Goal: Find specific page/section: Find specific page/section

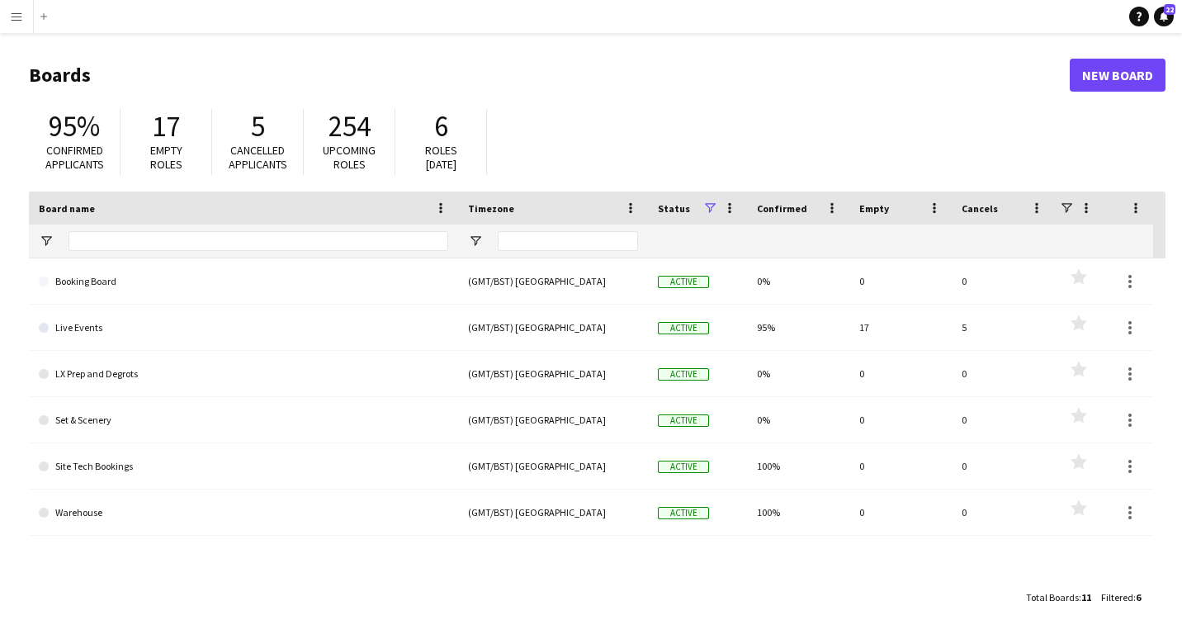
click at [26, 23] on button "Menu" at bounding box center [16, 16] width 33 height 33
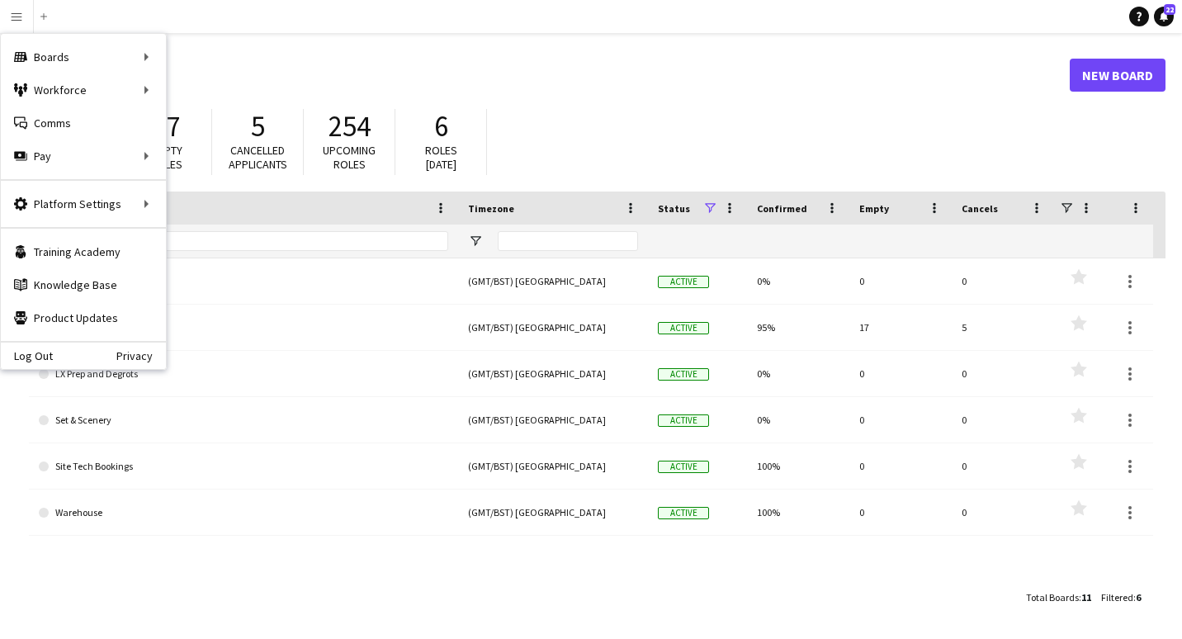
click at [393, 40] on main "Boards New Board 95% Confirmed applicants 17 Empty roles 5 Cancelled applicants…" at bounding box center [591, 335] width 1182 height 605
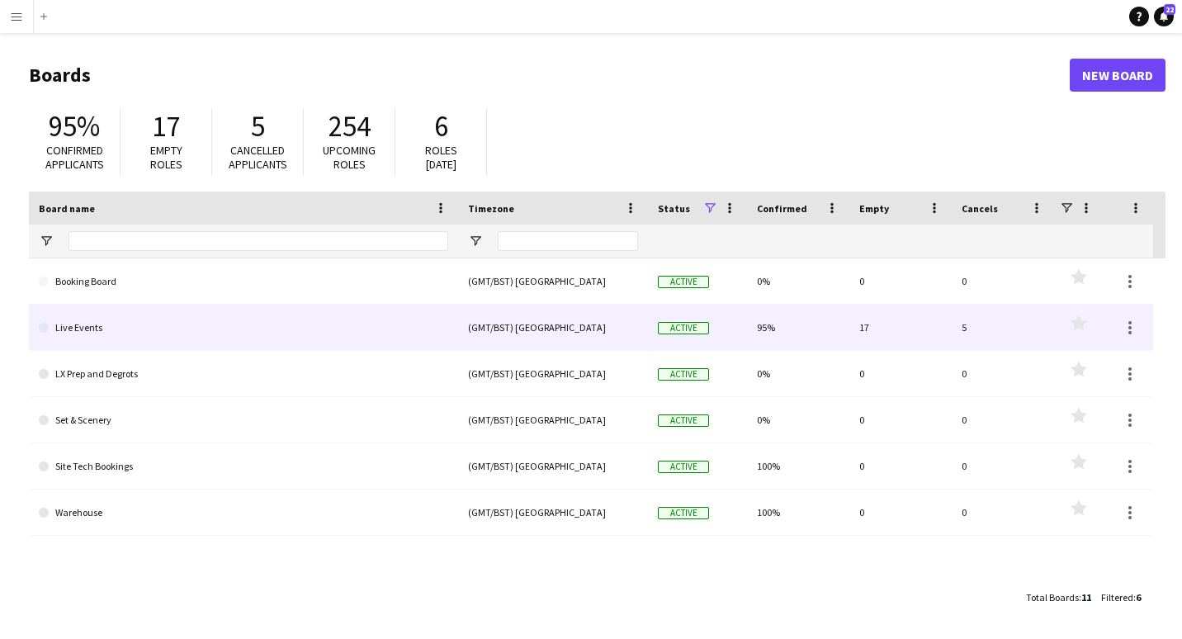
click at [90, 334] on link "Live Events" at bounding box center [243, 328] width 409 height 46
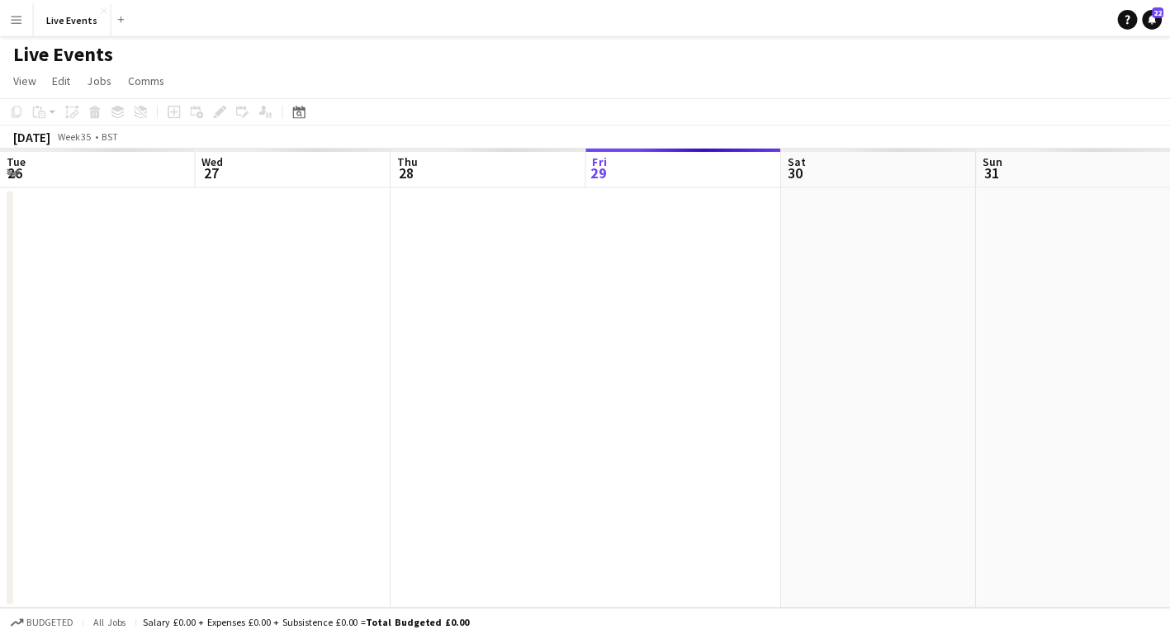
scroll to position [0, 395]
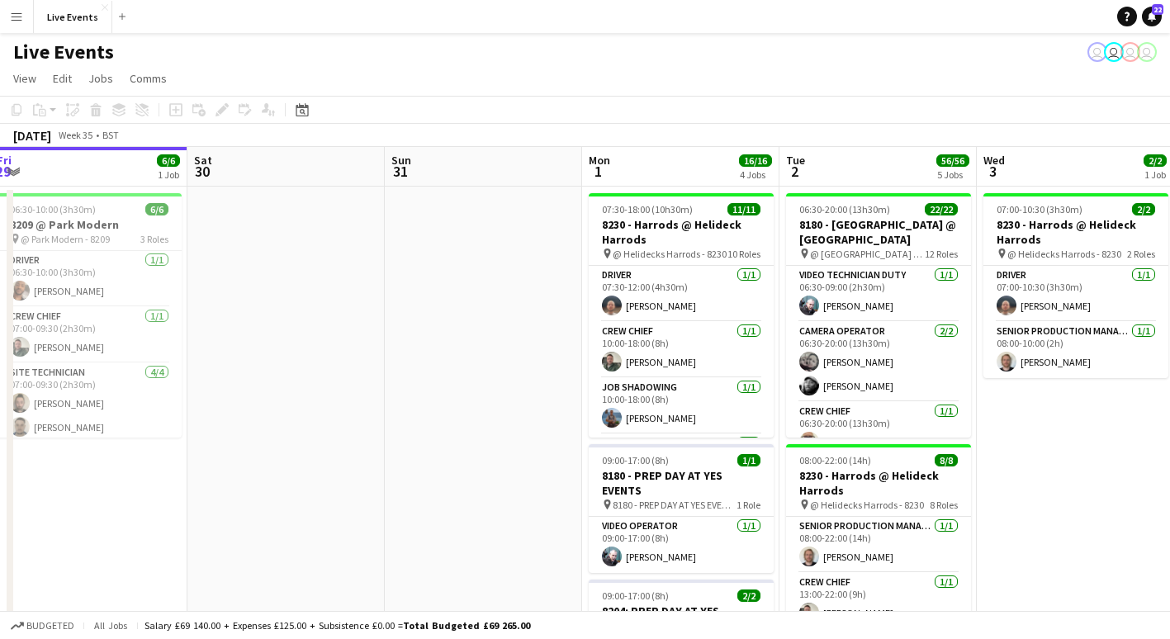
drag, startPoint x: 640, startPoint y: 319, endPoint x: 374, endPoint y: 370, distance: 270.6
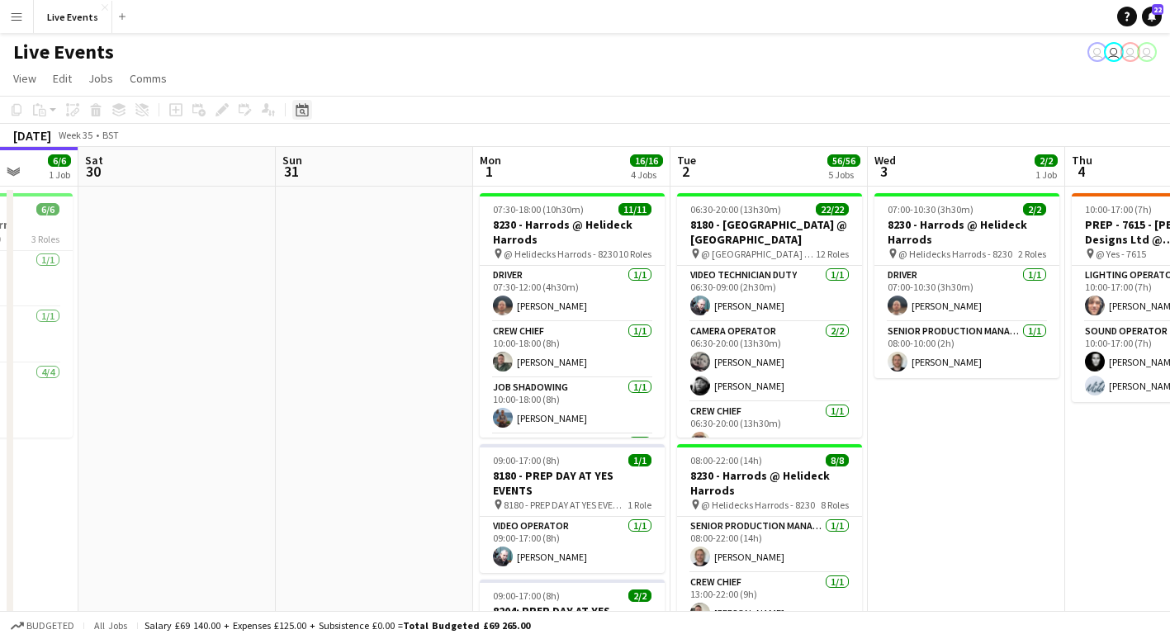
click at [302, 106] on icon at bounding box center [302, 109] width 12 height 13
click at [433, 163] on span "Next month" at bounding box center [435, 166] width 33 height 33
click at [353, 246] on span "1" at bounding box center [349, 252] width 20 height 20
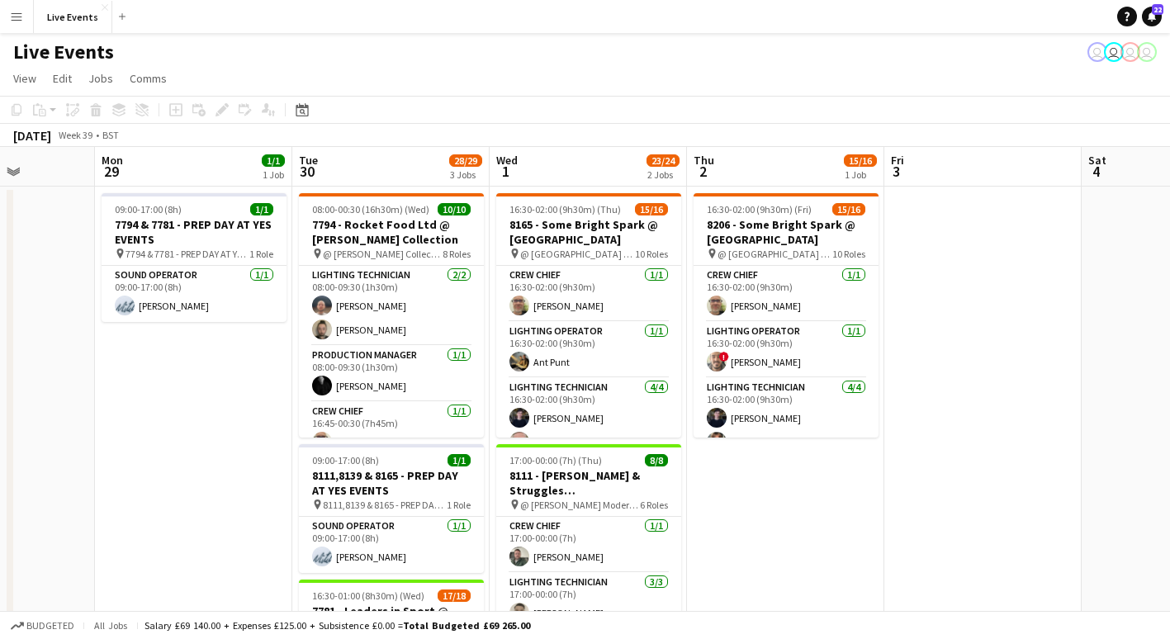
scroll to position [0, 494]
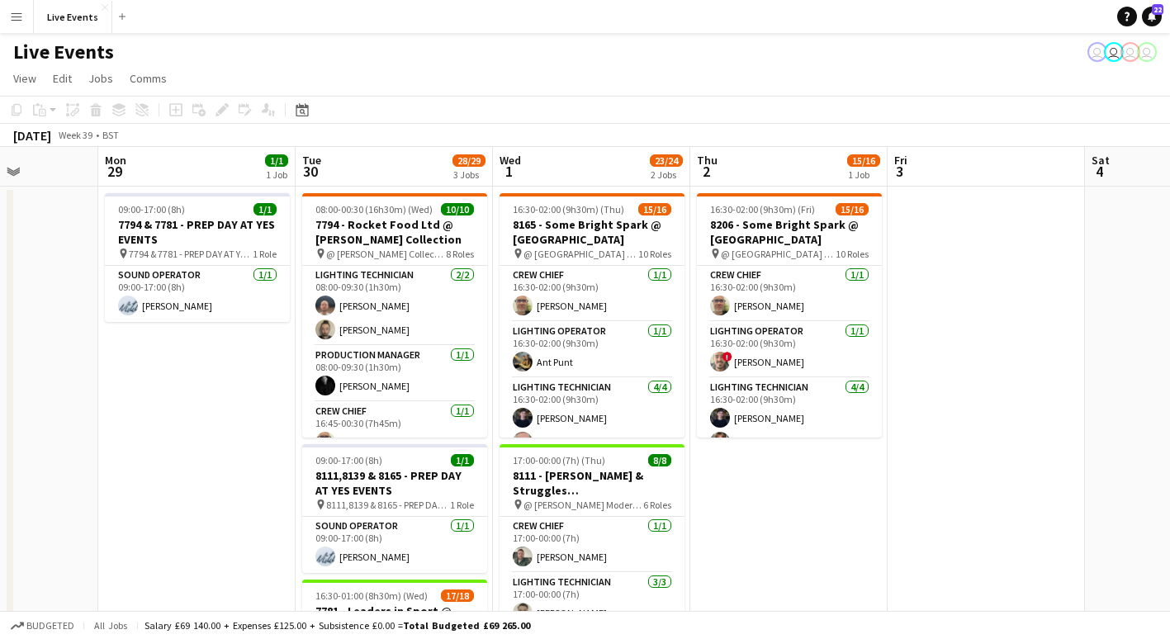
drag, startPoint x: 632, startPoint y: 504, endPoint x: 904, endPoint y: 448, distance: 277.4
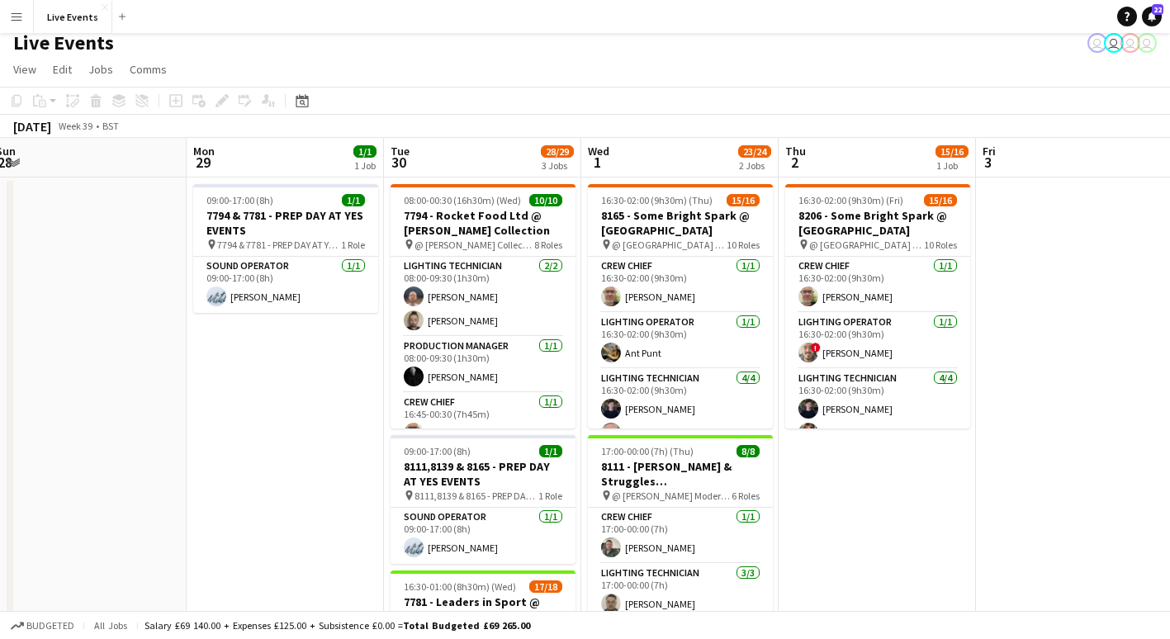
scroll to position [0, 405]
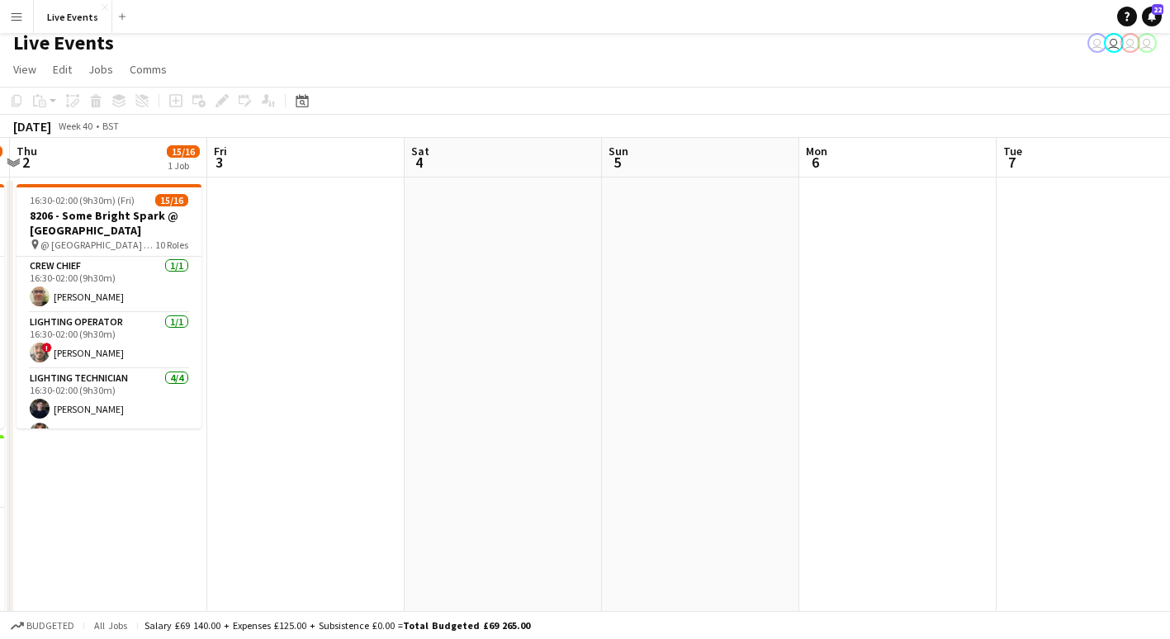
drag, startPoint x: 1091, startPoint y: 359, endPoint x: 322, endPoint y: 511, distance: 784.3
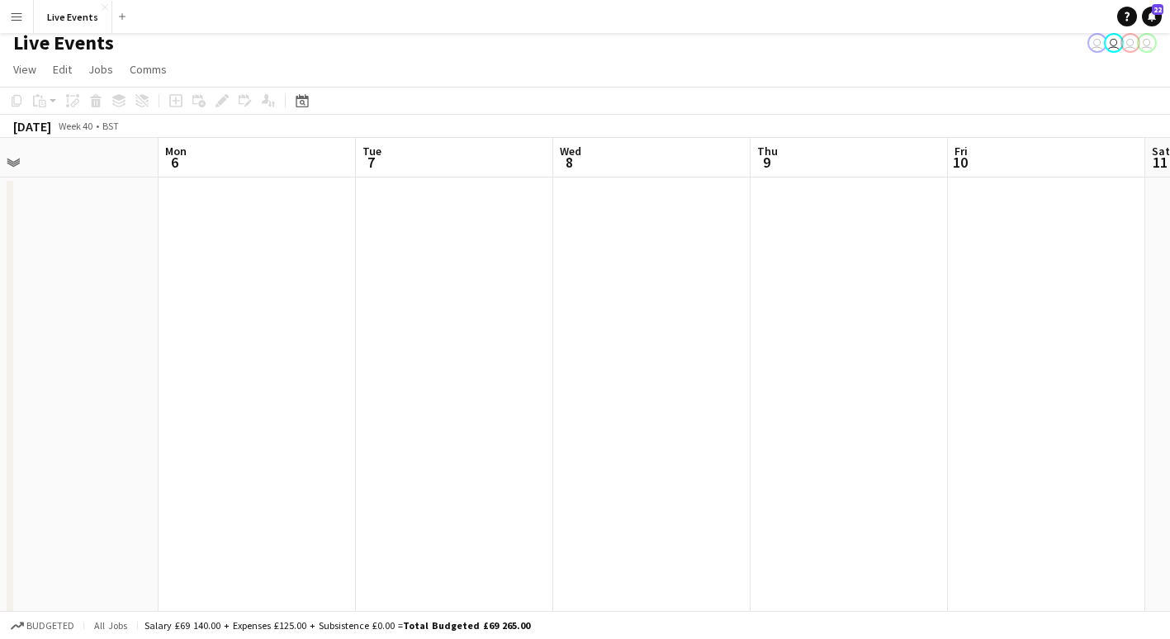
scroll to position [0, 663]
drag, startPoint x: 818, startPoint y: 469, endPoint x: 272, endPoint y: 542, distance: 551.3
drag, startPoint x: 394, startPoint y: 441, endPoint x: 999, endPoint y: 381, distance: 608.1
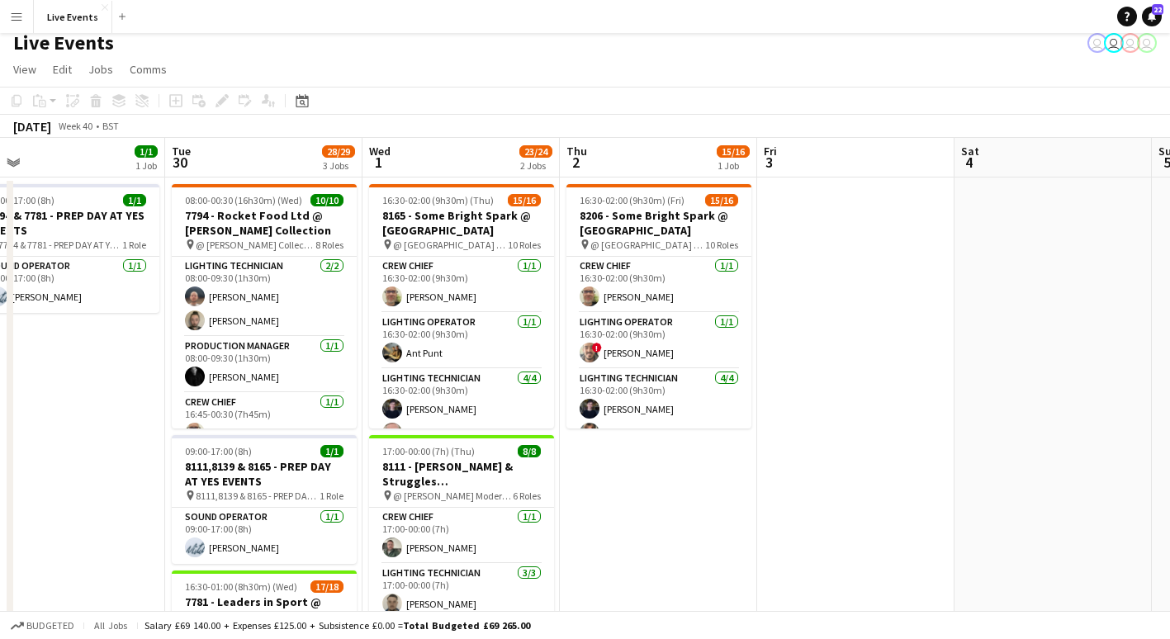
drag, startPoint x: 649, startPoint y: 398, endPoint x: 893, endPoint y: 391, distance: 244.5
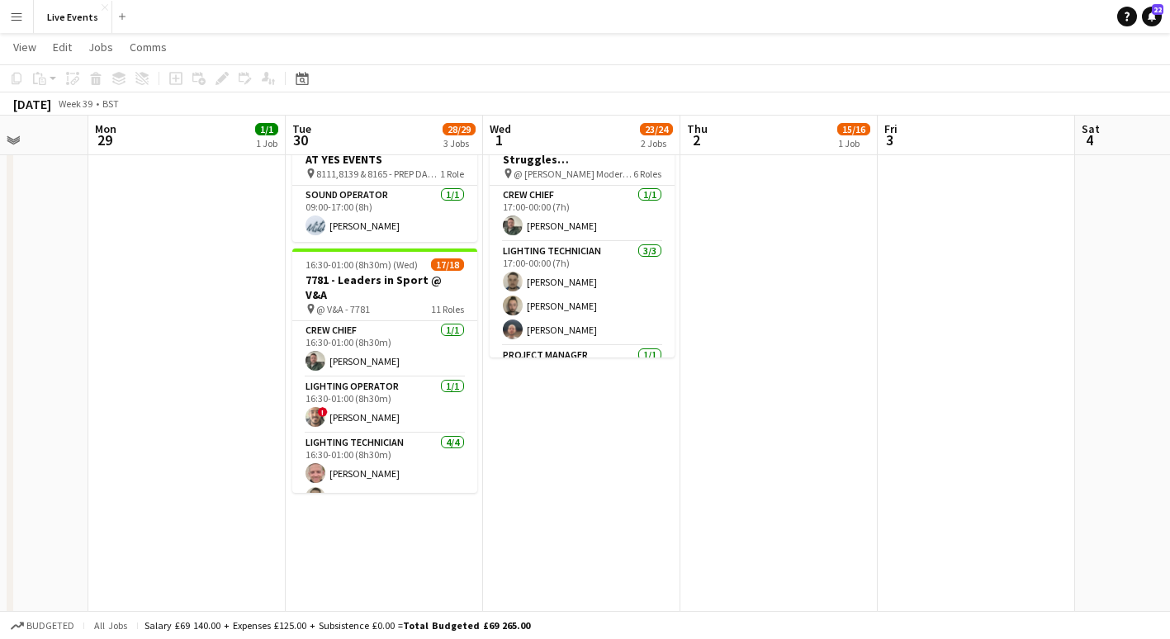
scroll to position [0, 499]
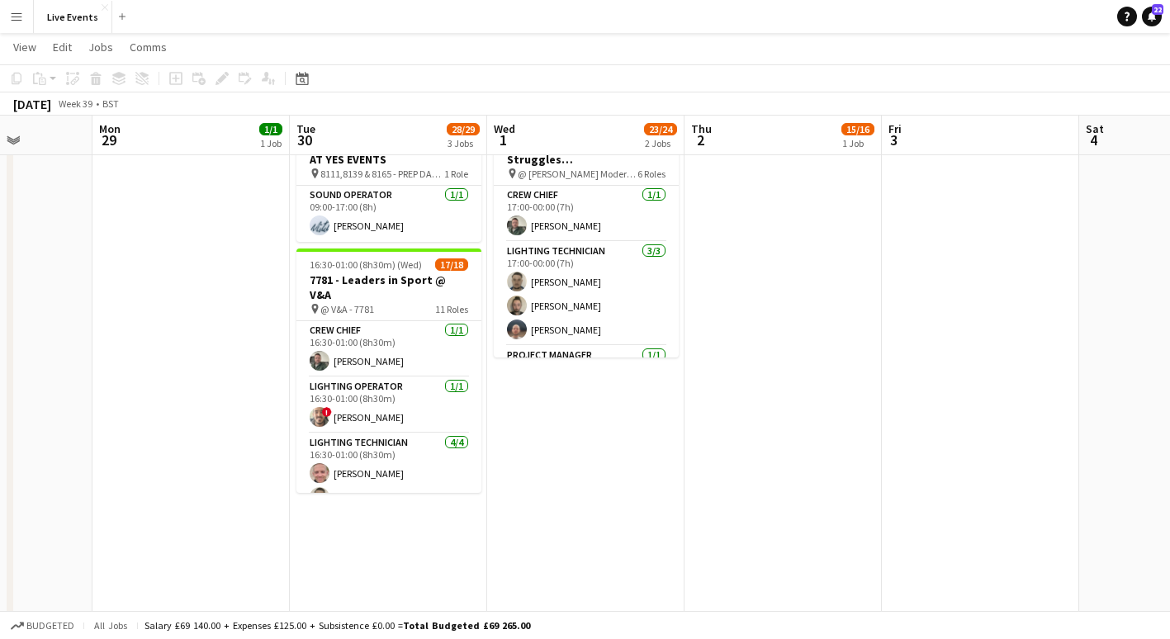
click at [817, 366] on app-date-cell "16:30-02:00 (9h30m) (Fri) 15/16 8206 - Some Bright Spark @ [GEOGRAPHIC_DATA] pi…" at bounding box center [782, 443] width 197 height 1174
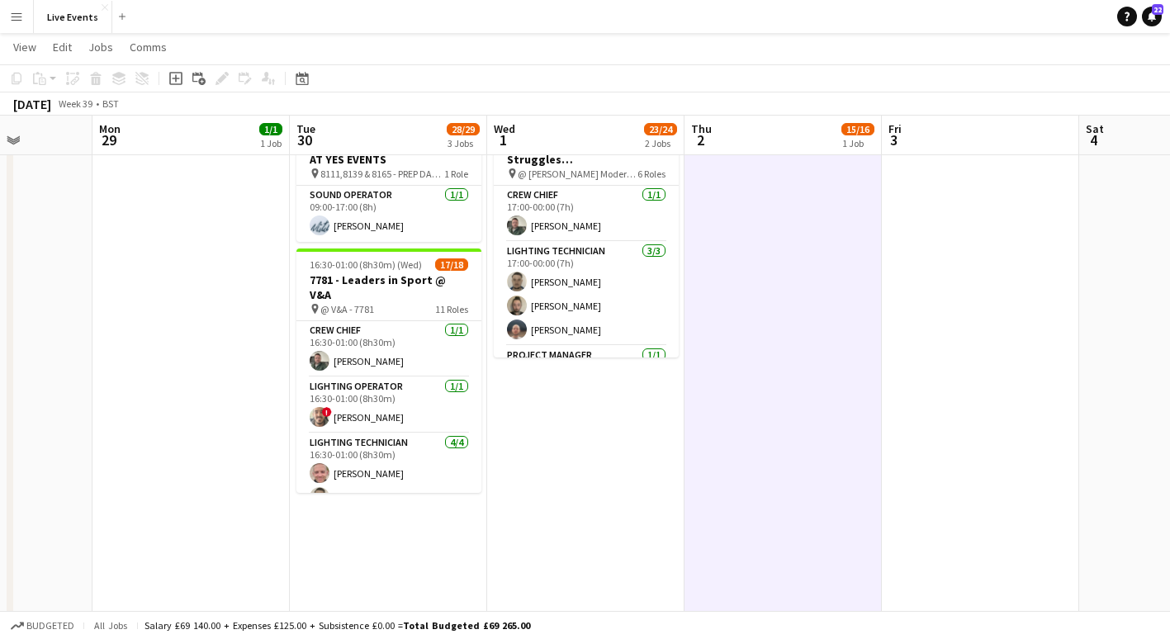
click at [17, 18] on app-icon "Menu" at bounding box center [16, 16] width 13 height 13
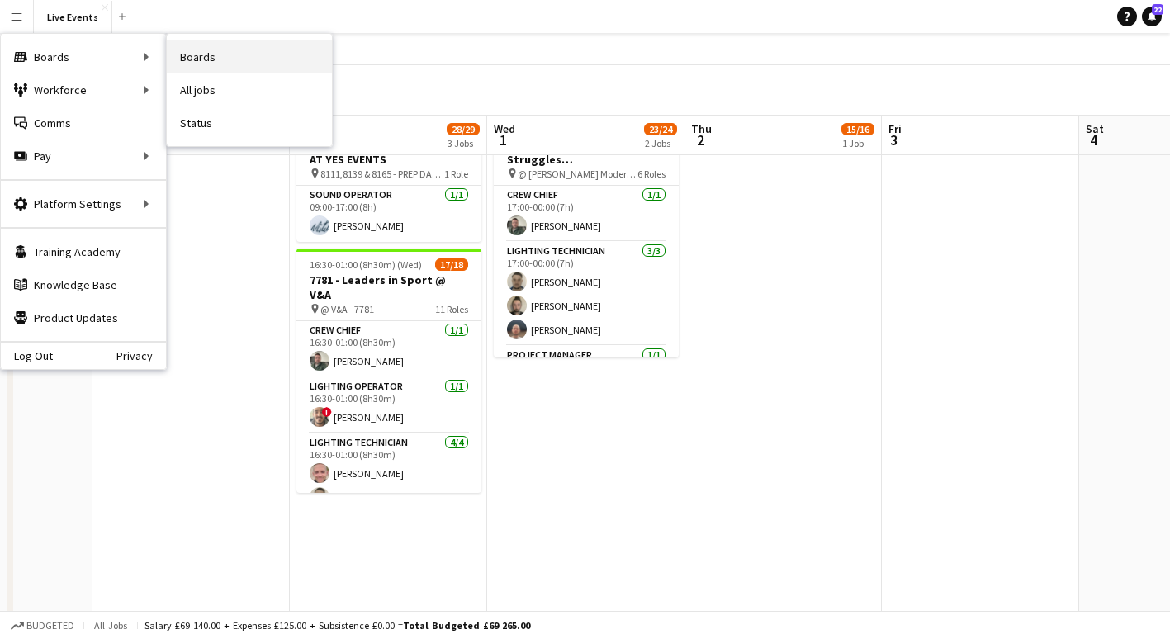
click at [218, 50] on link "Boards" at bounding box center [249, 56] width 165 height 33
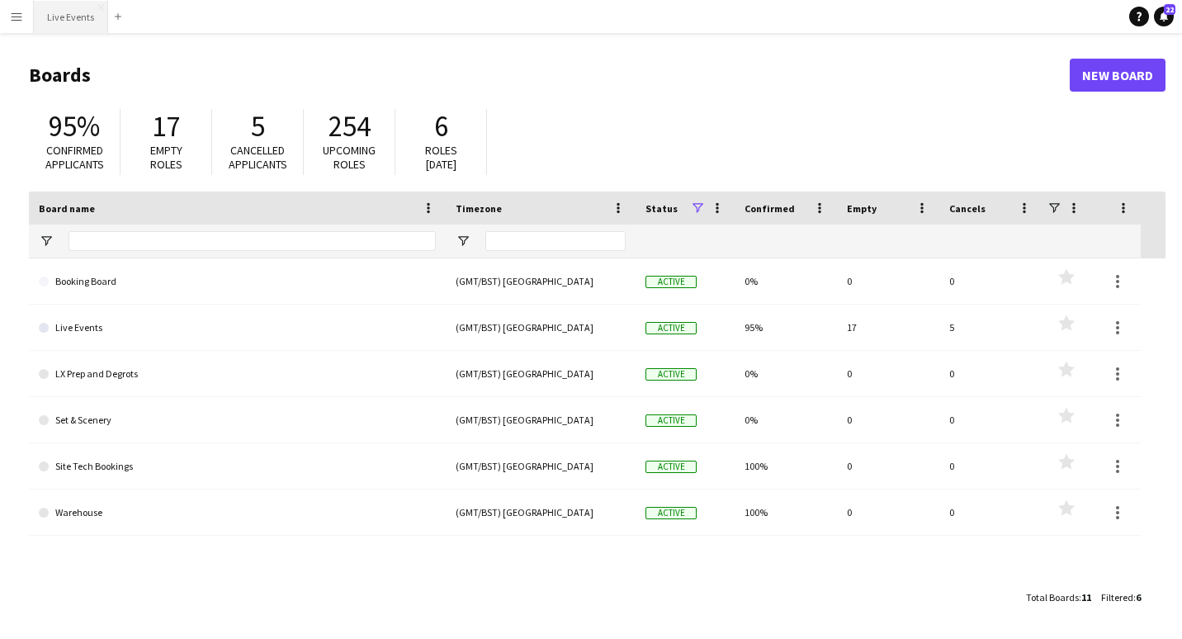
click at [77, 20] on button "Live Events Close" at bounding box center [71, 17] width 74 height 32
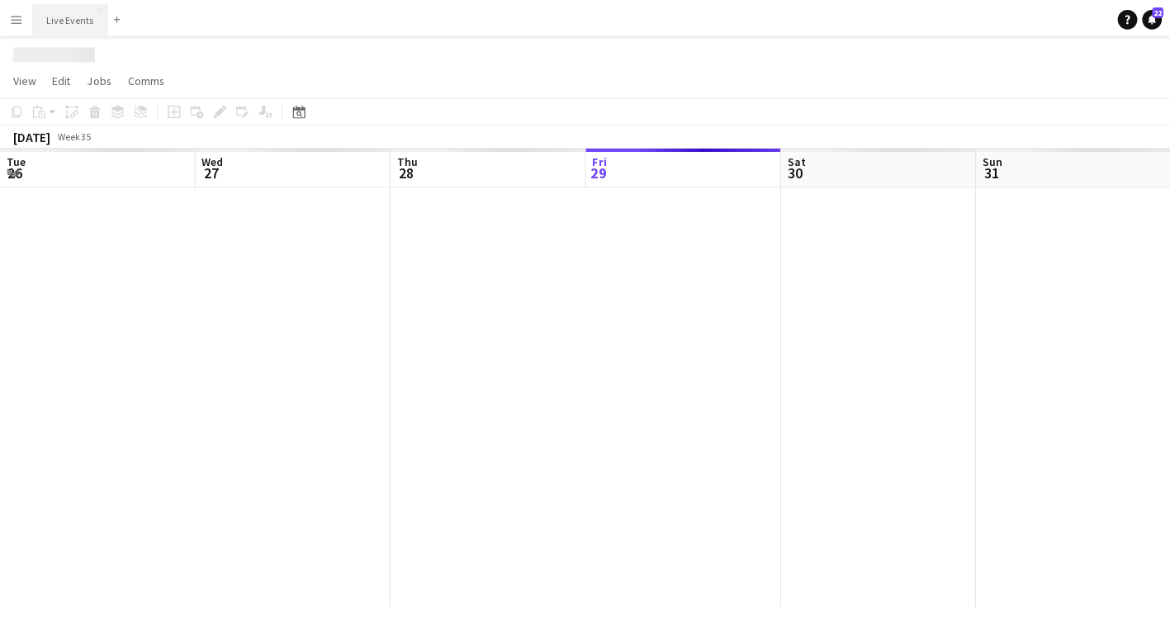
scroll to position [0, 395]
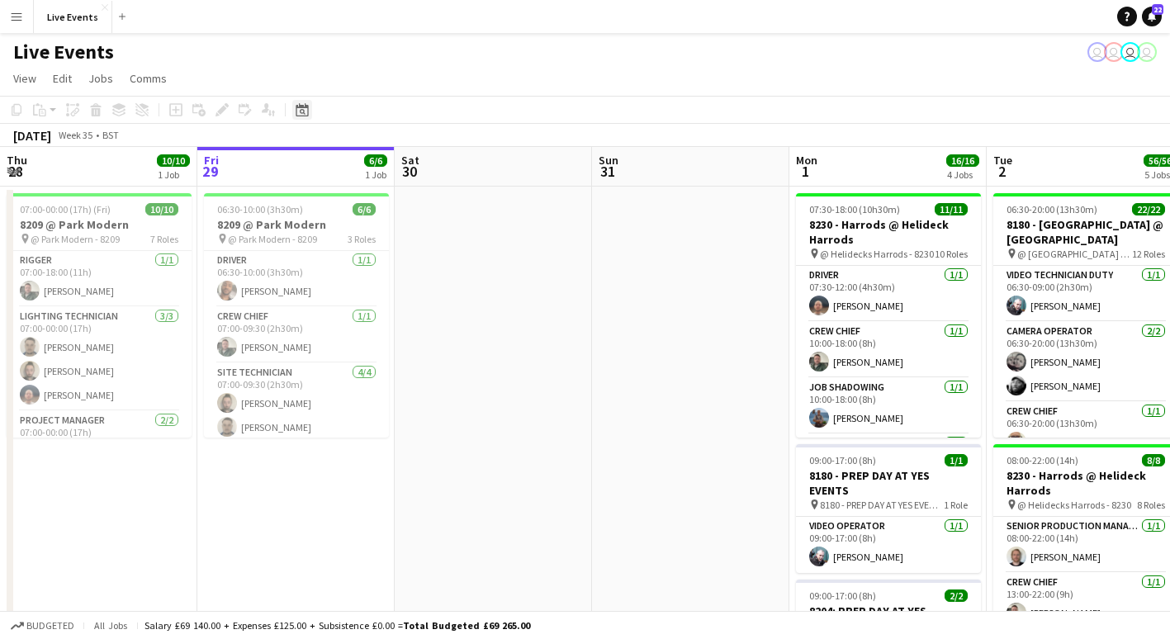
click at [303, 110] on icon at bounding box center [303, 112] width 6 height 6
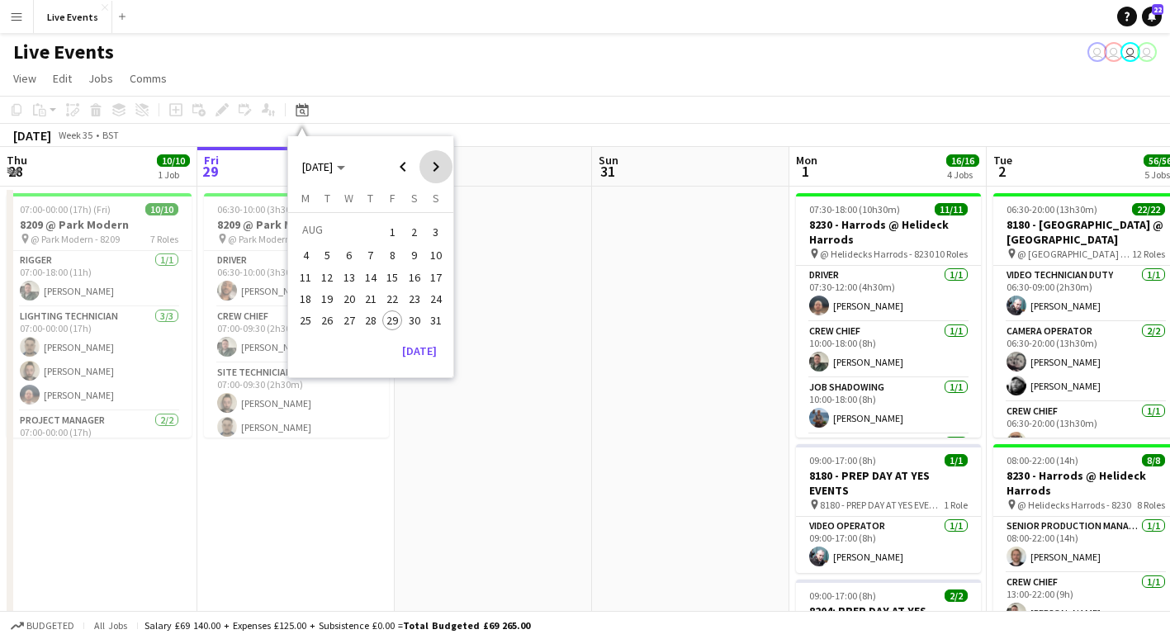
click at [436, 165] on span "Next month" at bounding box center [435, 166] width 33 height 33
click at [343, 255] on span "1" at bounding box center [349, 252] width 20 height 20
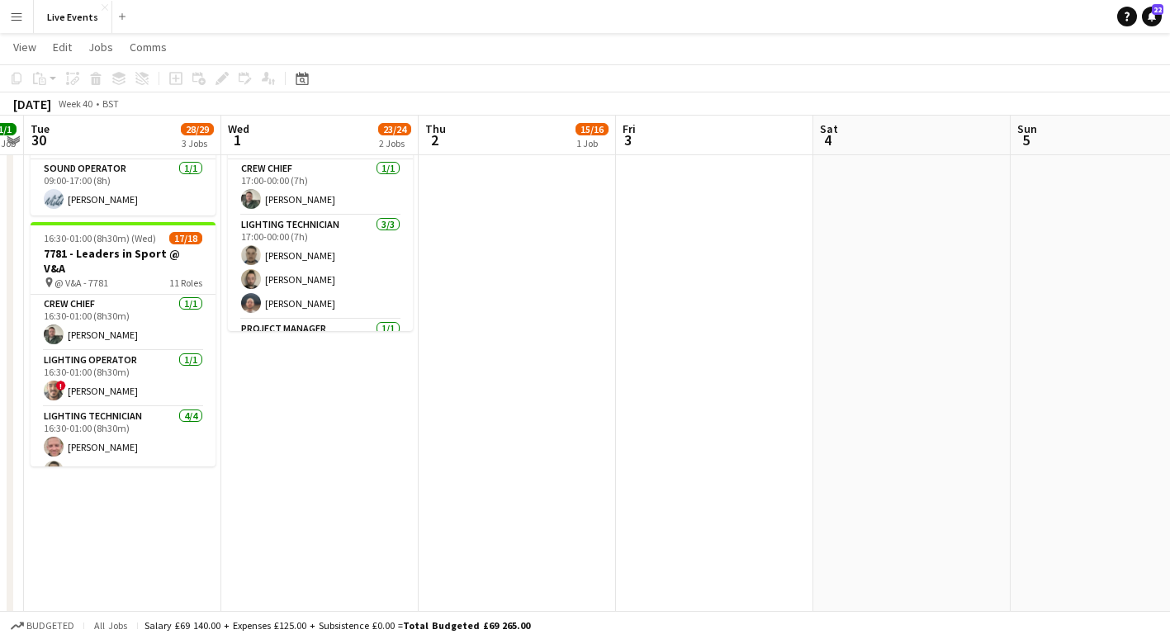
scroll to position [357, 0]
click at [310, 445] on app-date-cell "16:30-02:00 (9h30m) (Thu) 15/16 8165 - Some Bright Spark @ [GEOGRAPHIC_DATA] pi…" at bounding box center [319, 415] width 197 height 1174
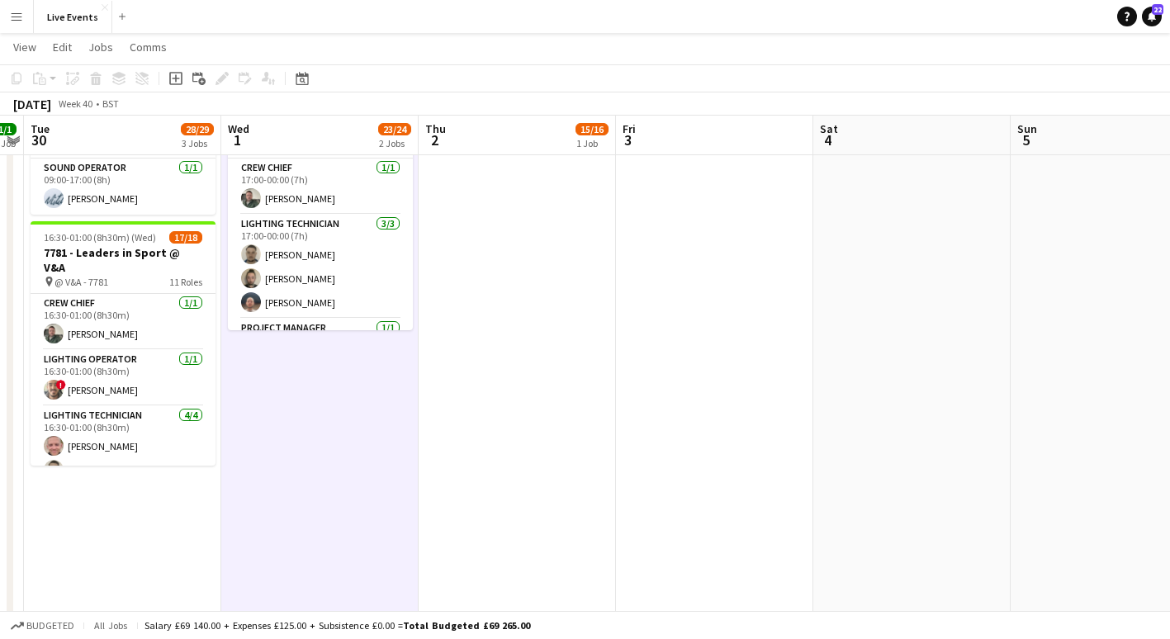
click at [509, 366] on app-date-cell "16:30-02:00 (9h30m) (Fri) 15/16 8206 - Some Bright Spark @ [GEOGRAPHIC_DATA] pi…" at bounding box center [517, 415] width 197 height 1174
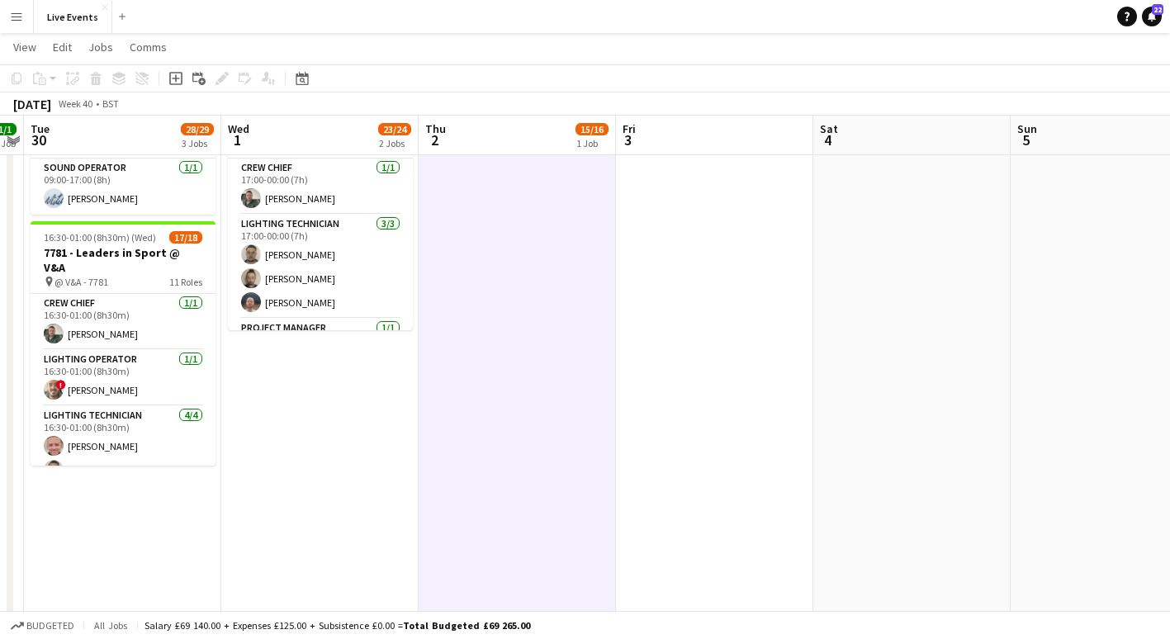
click at [700, 338] on app-date-cell at bounding box center [714, 415] width 197 height 1174
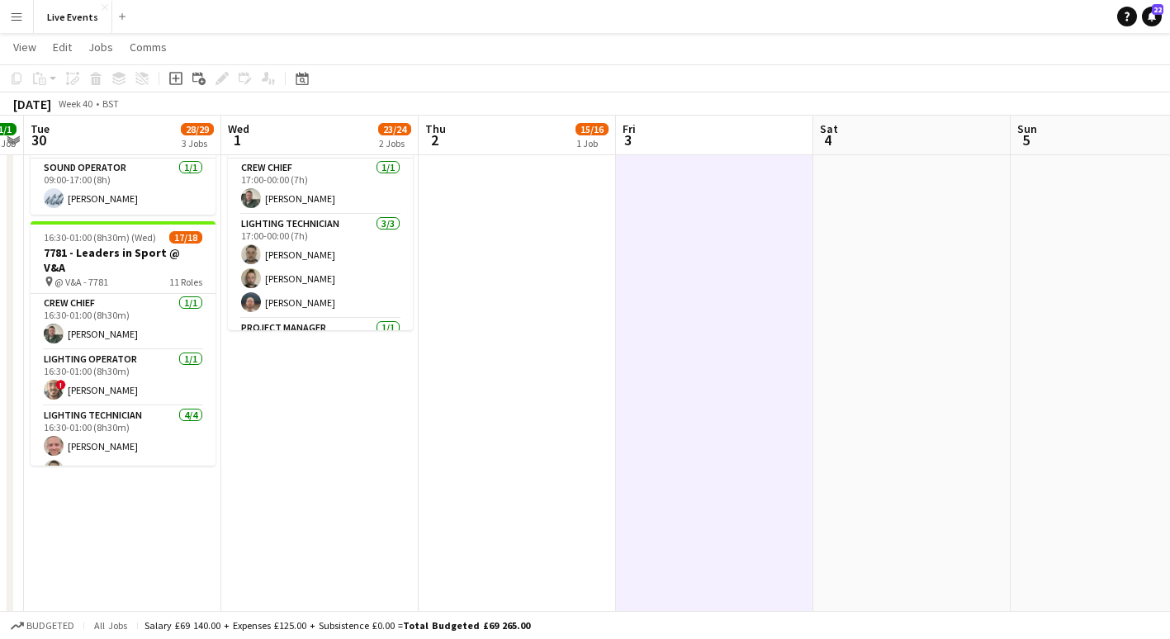
click at [301, 423] on app-date-cell "16:30-02:00 (9h30m) (Thu) 15/16 8165 - Some Bright Spark @ [GEOGRAPHIC_DATA] pi…" at bounding box center [319, 415] width 197 height 1174
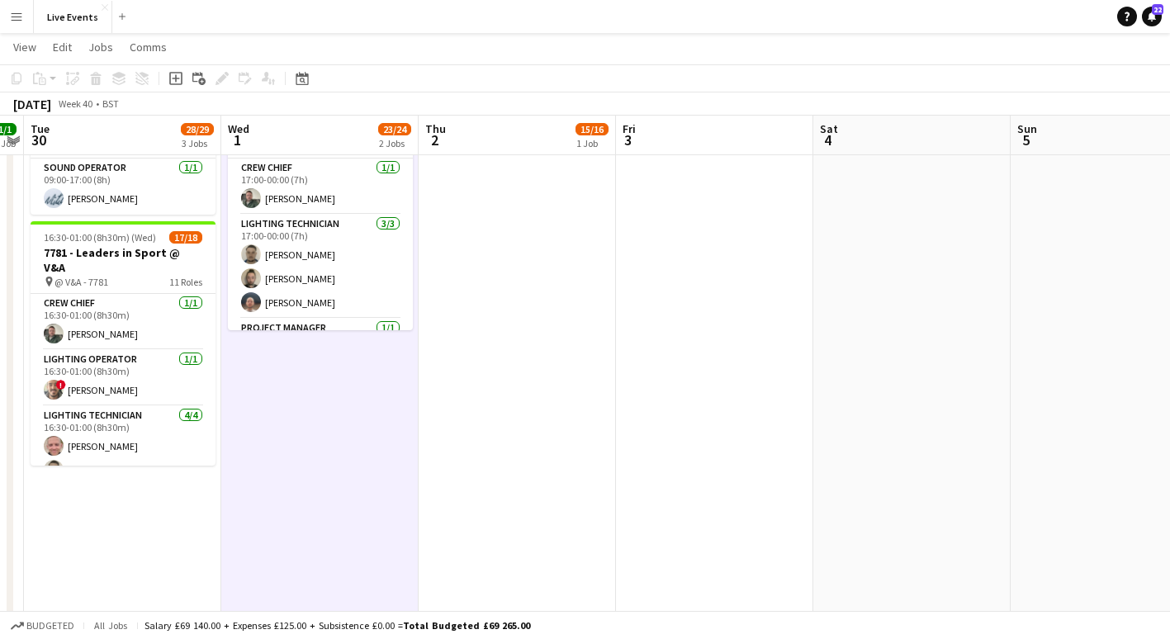
click at [505, 390] on app-date-cell "16:30-02:00 (9h30m) (Fri) 15/16 8206 - Some Bright Spark @ [GEOGRAPHIC_DATA] pi…" at bounding box center [517, 415] width 197 height 1174
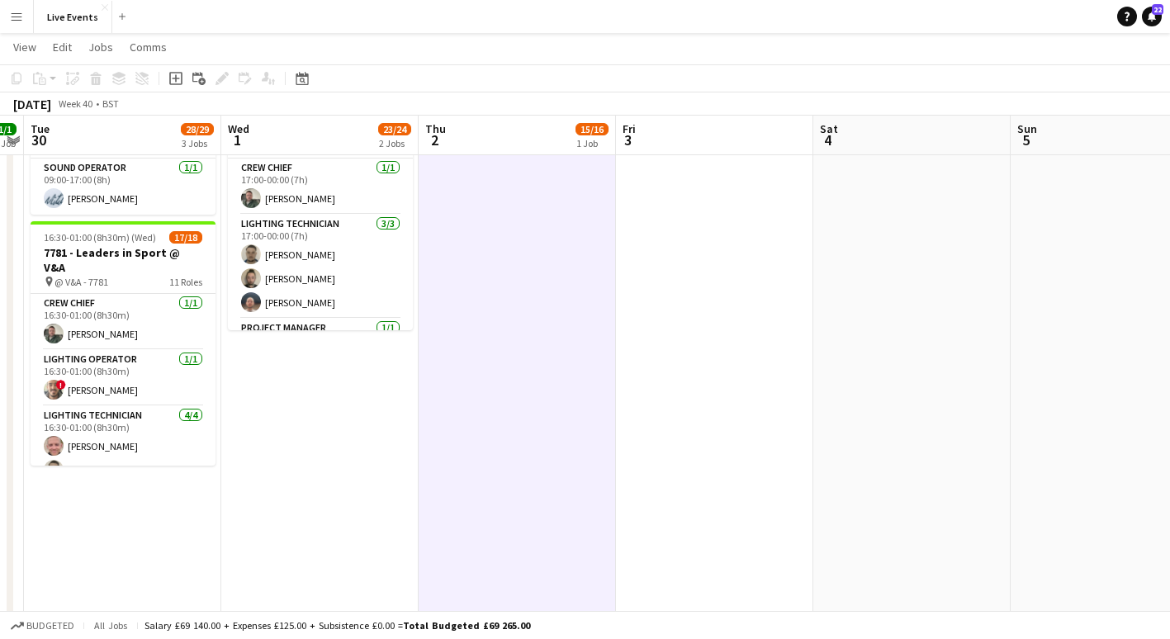
click at [329, 424] on app-date-cell "16:30-02:00 (9h30m) (Thu) 15/16 8165 - Some Bright Spark @ [GEOGRAPHIC_DATA] pi…" at bounding box center [319, 415] width 197 height 1174
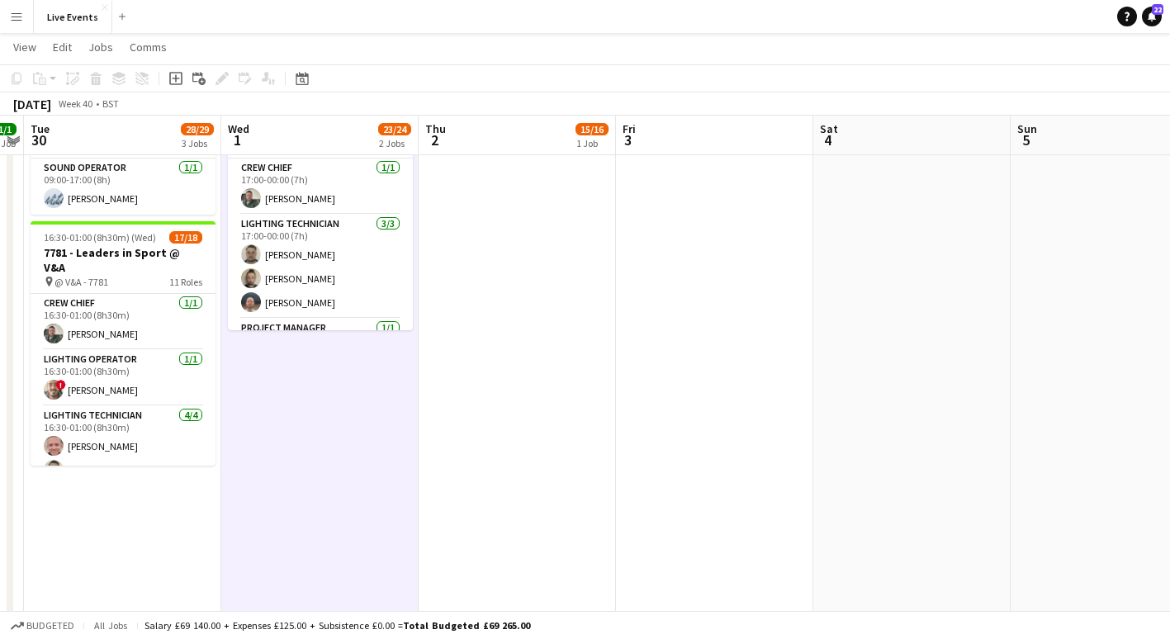
click at [530, 355] on app-date-cell "16:30-02:00 (9h30m) (Fri) 15/16 8206 - Some Bright Spark @ [GEOGRAPHIC_DATA] pi…" at bounding box center [517, 415] width 197 height 1174
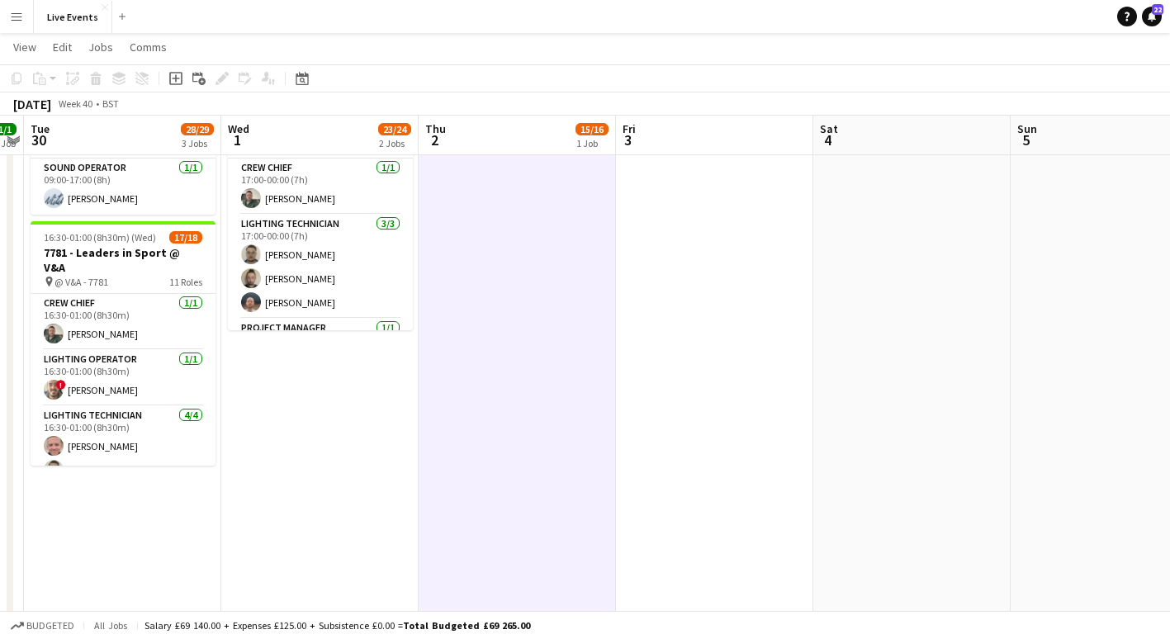
click at [753, 300] on app-date-cell at bounding box center [714, 415] width 197 height 1174
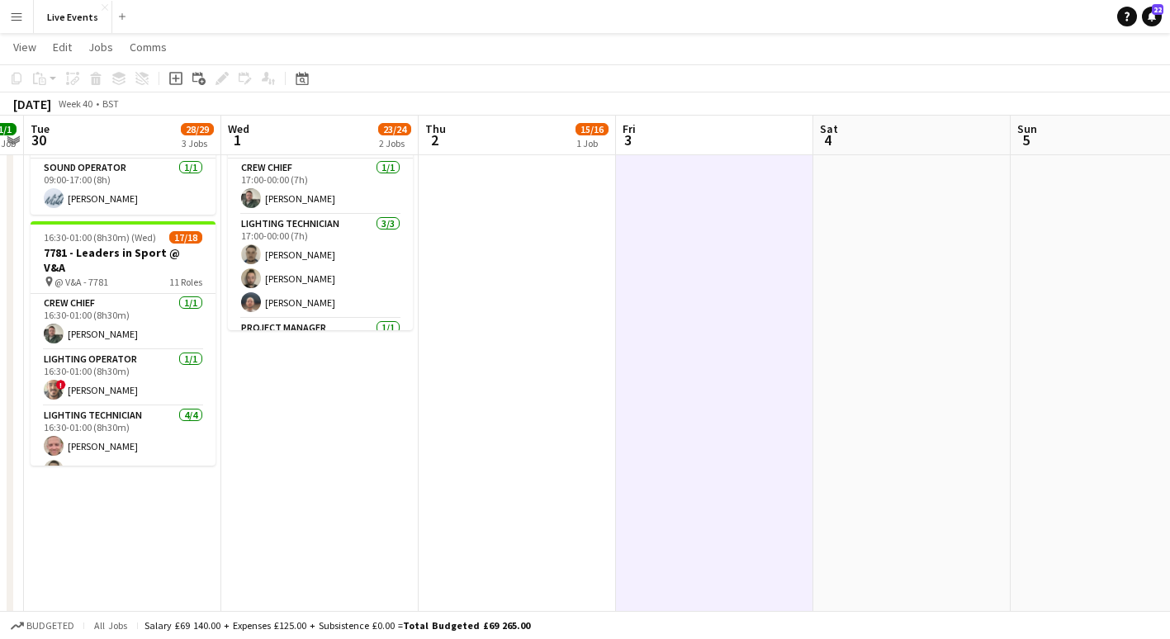
click at [912, 252] on app-date-cell at bounding box center [911, 415] width 197 height 1174
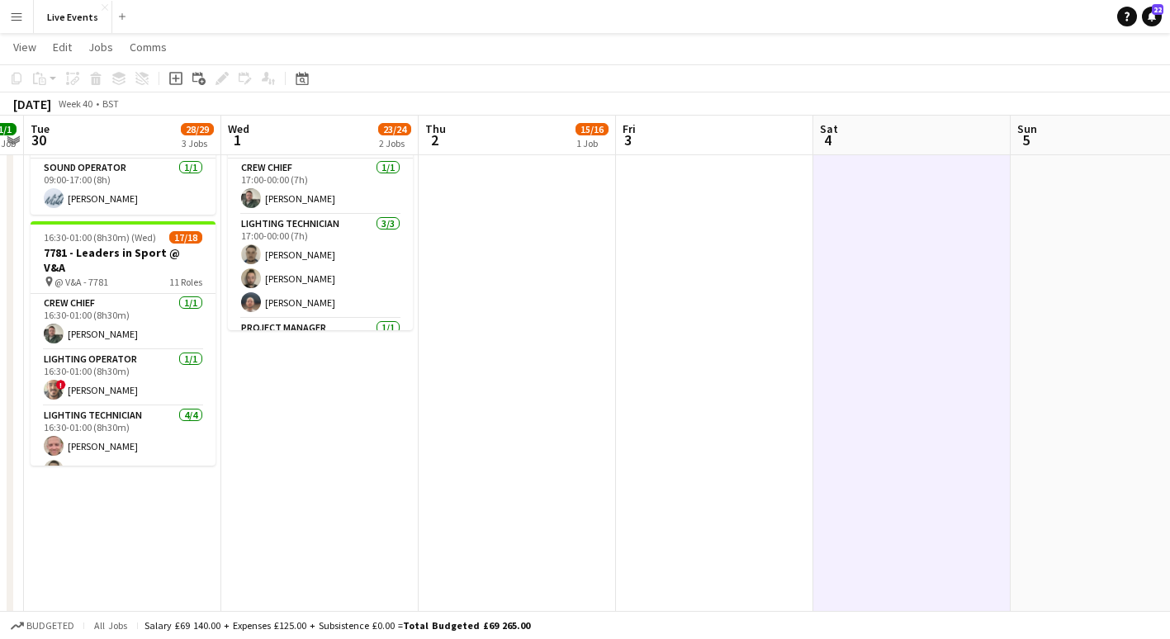
click at [1060, 249] on app-date-cell at bounding box center [1108, 415] width 197 height 1174
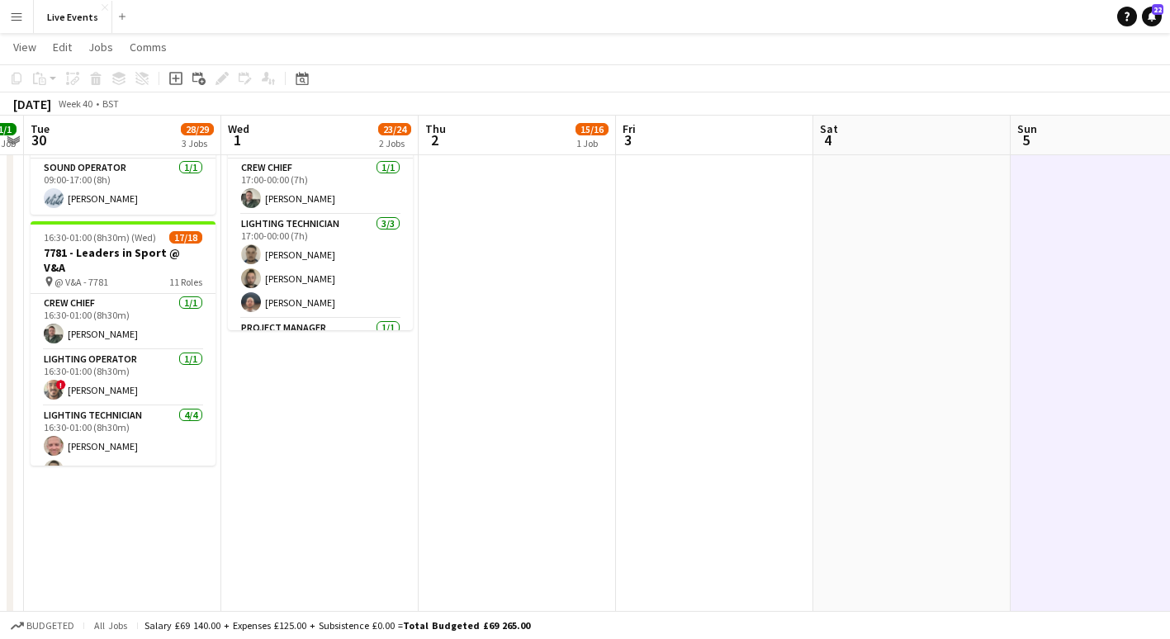
click at [883, 274] on app-date-cell at bounding box center [911, 415] width 197 height 1174
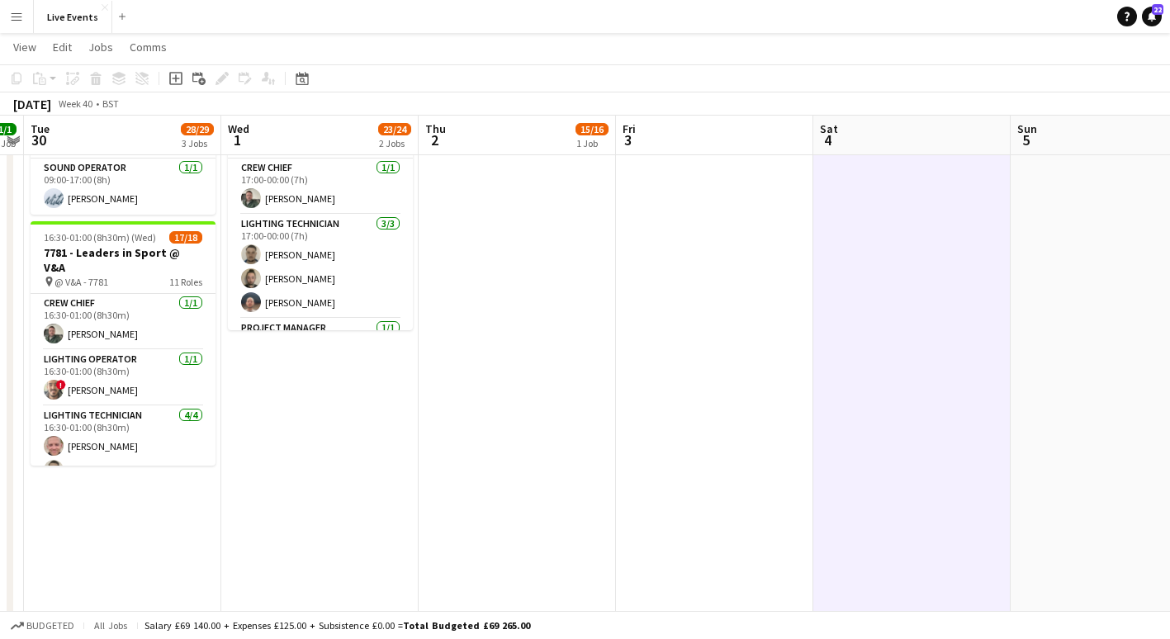
click at [330, 414] on app-date-cell "16:30-02:00 (9h30m) (Thu) 15/16 8165 - Some Bright Spark @ [GEOGRAPHIC_DATA] pi…" at bounding box center [319, 415] width 197 height 1174
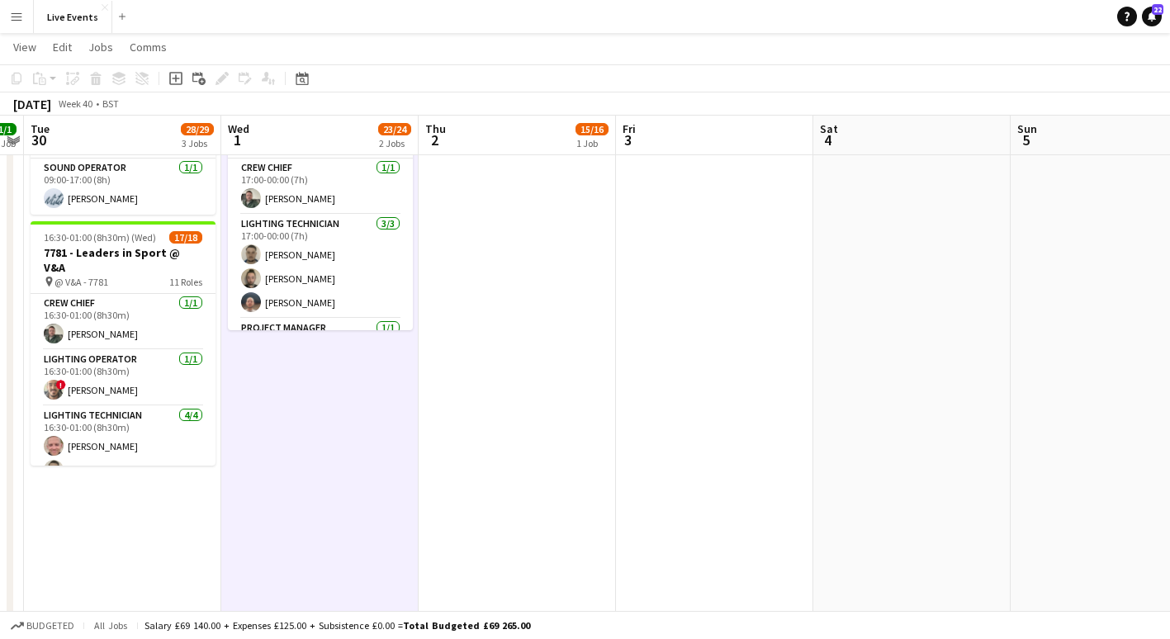
click at [565, 409] on app-date-cell "16:30-02:00 (9h30m) (Fri) 15/16 8206 - Some Bright Spark @ [GEOGRAPHIC_DATA] pi…" at bounding box center [517, 415] width 197 height 1174
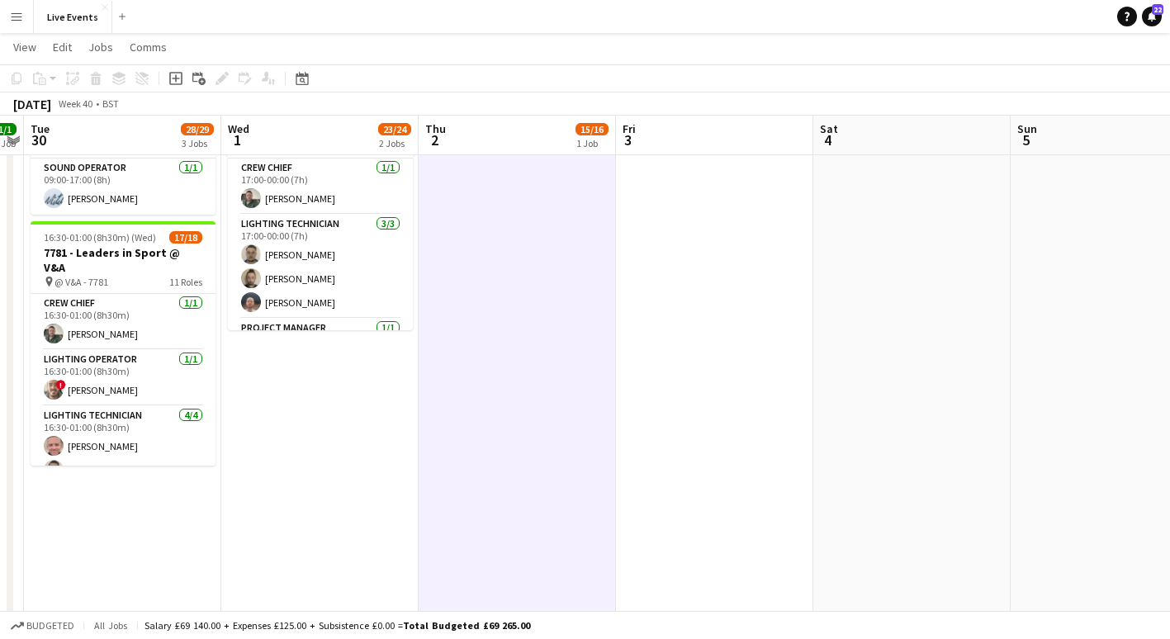
click at [697, 359] on app-date-cell at bounding box center [714, 415] width 197 height 1174
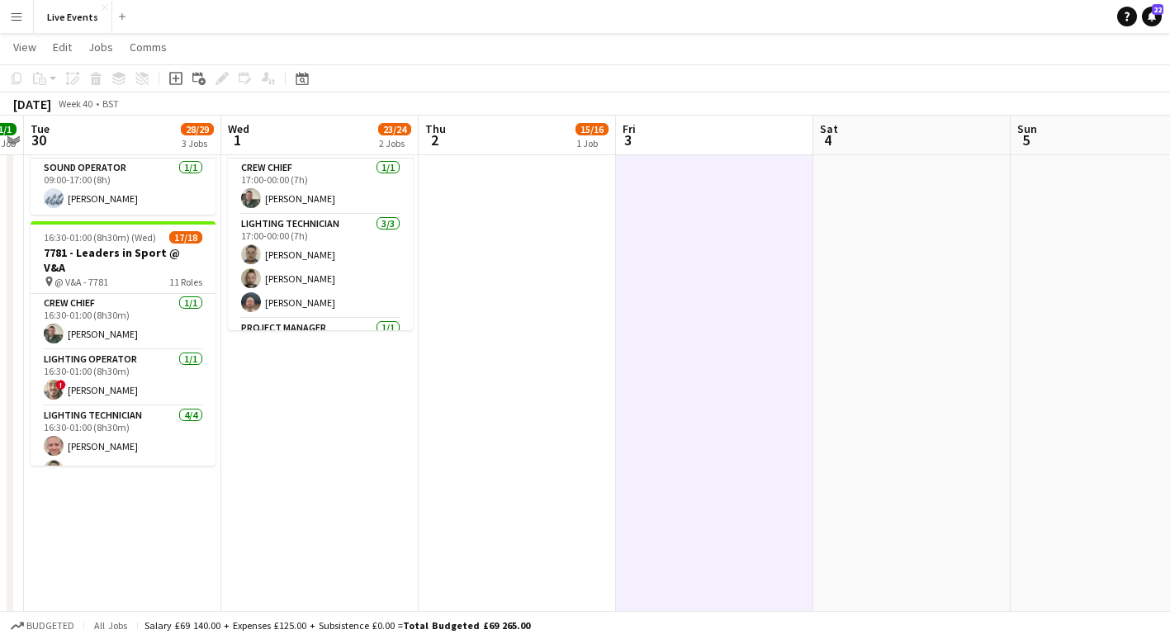
click at [547, 418] on app-date-cell "16:30-02:00 (9h30m) (Fri) 15/16 8206 - Some Bright Spark @ [GEOGRAPHIC_DATA] pi…" at bounding box center [517, 415] width 197 height 1174
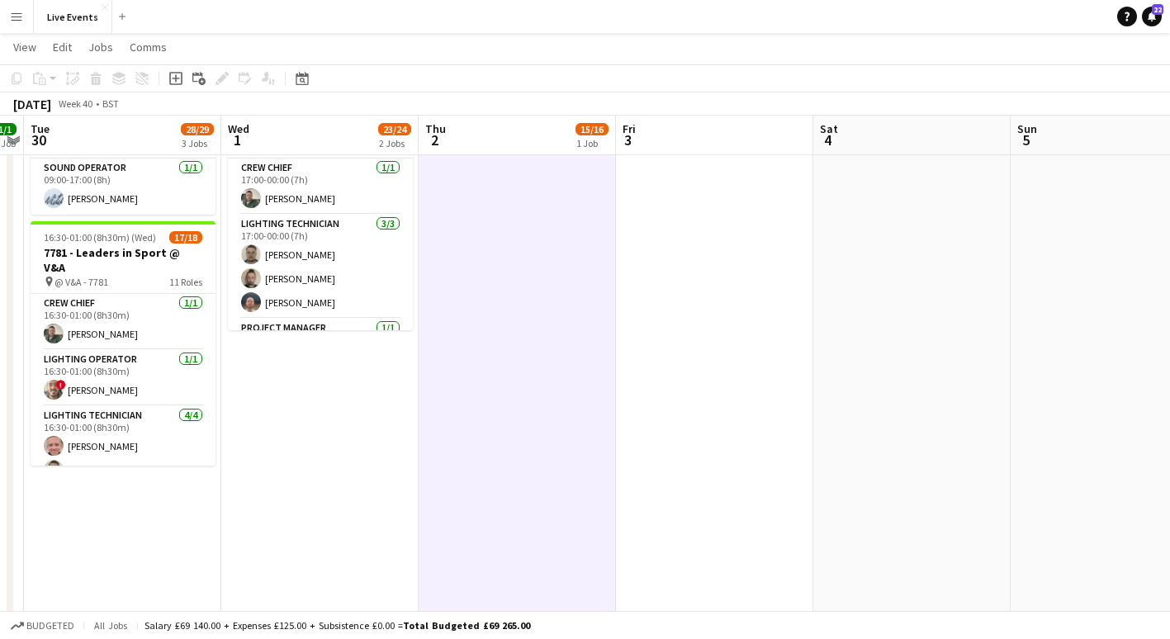
click at [287, 414] on app-date-cell "16:30-02:00 (9h30m) (Thu) 15/16 8165 - Some Bright Spark @ [GEOGRAPHIC_DATA] pi…" at bounding box center [319, 415] width 197 height 1174
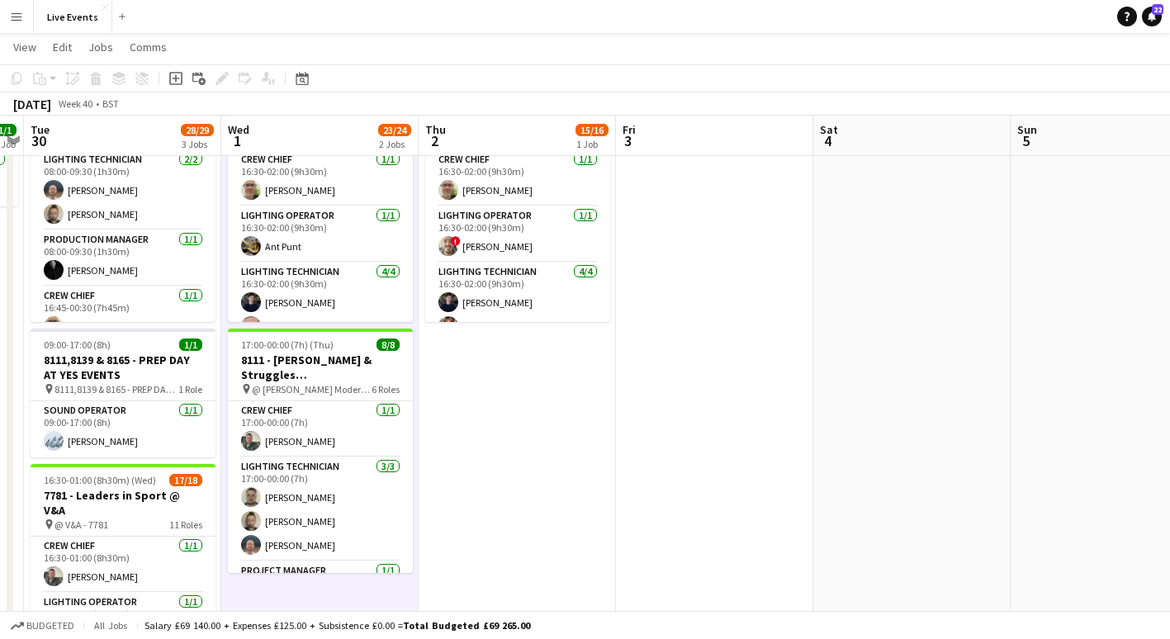
scroll to position [115, 0]
drag, startPoint x: 541, startPoint y: 455, endPoint x: 863, endPoint y: 393, distance: 327.9
